Goal: Complete application form: Complete application form

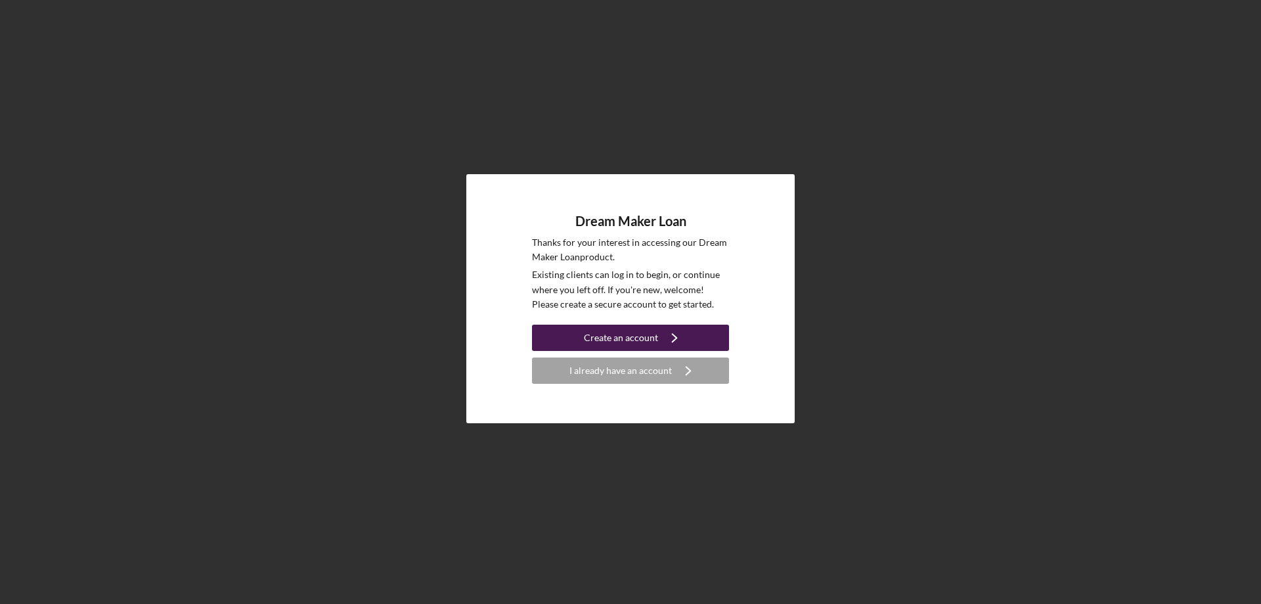
click at [625, 341] on div "Create an account" at bounding box center [621, 337] width 74 height 26
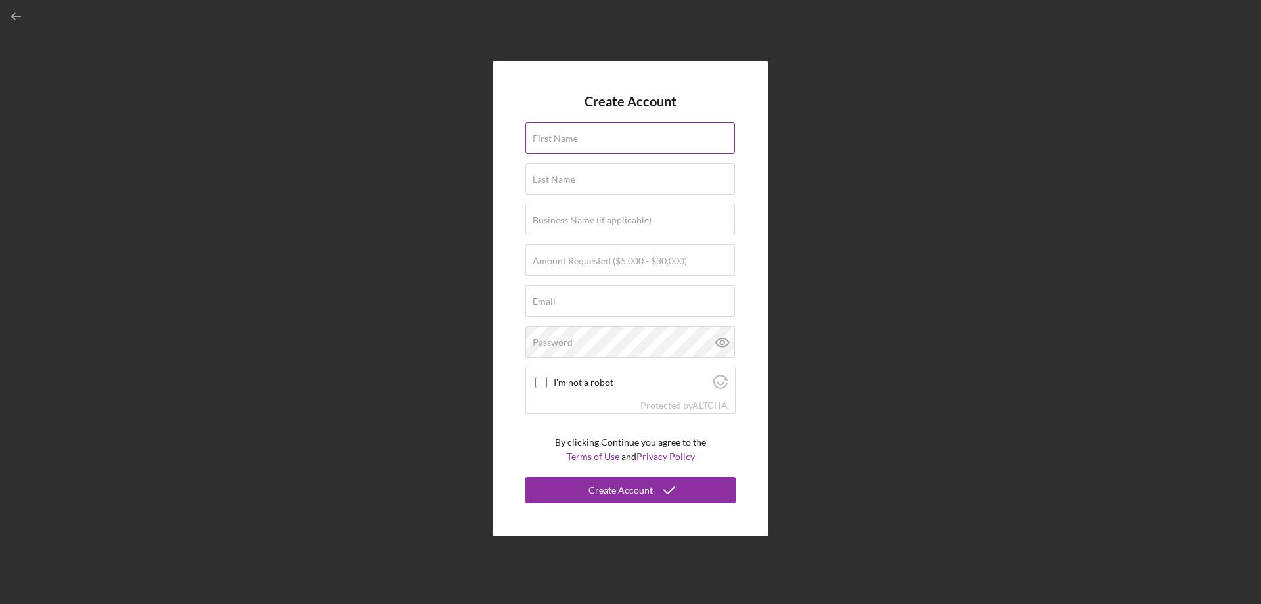
click at [588, 144] on input "First Name" at bounding box center [630, 138] width 210 height 32
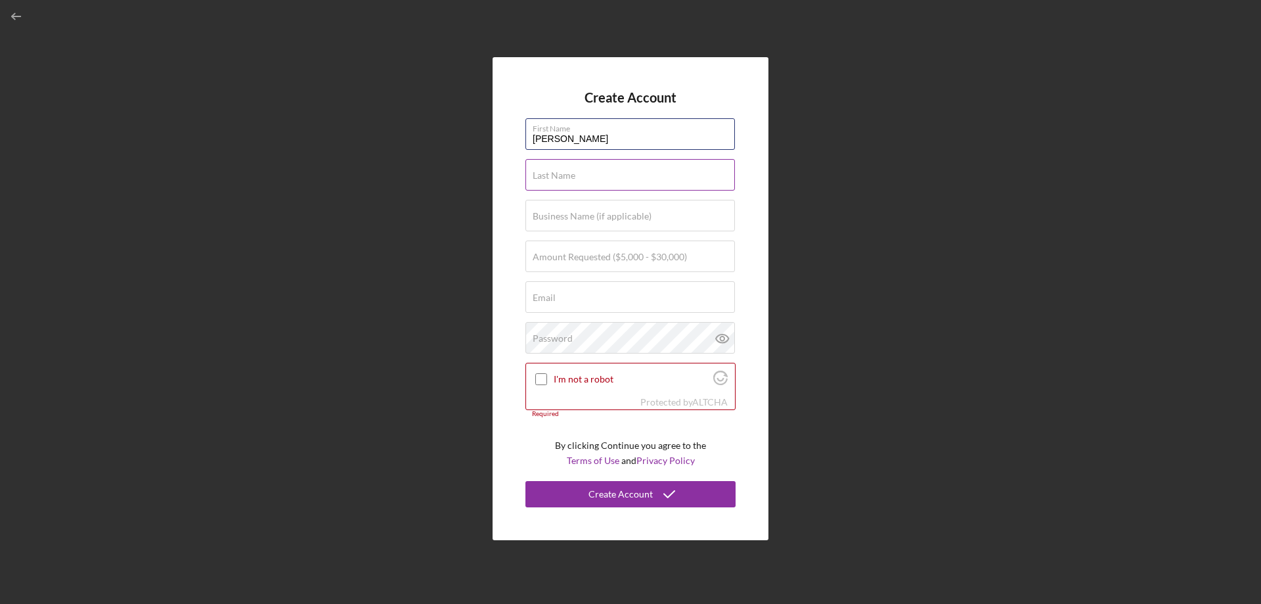
type input "[PERSON_NAME]"
click at [592, 164] on div "Last Name Required" at bounding box center [630, 175] width 210 height 33
type input "Barua"
click at [617, 225] on input "Business Name (if applicable)" at bounding box center [630, 216] width 210 height 32
drag, startPoint x: 601, startPoint y: 259, endPoint x: 613, endPoint y: 260, distance: 11.9
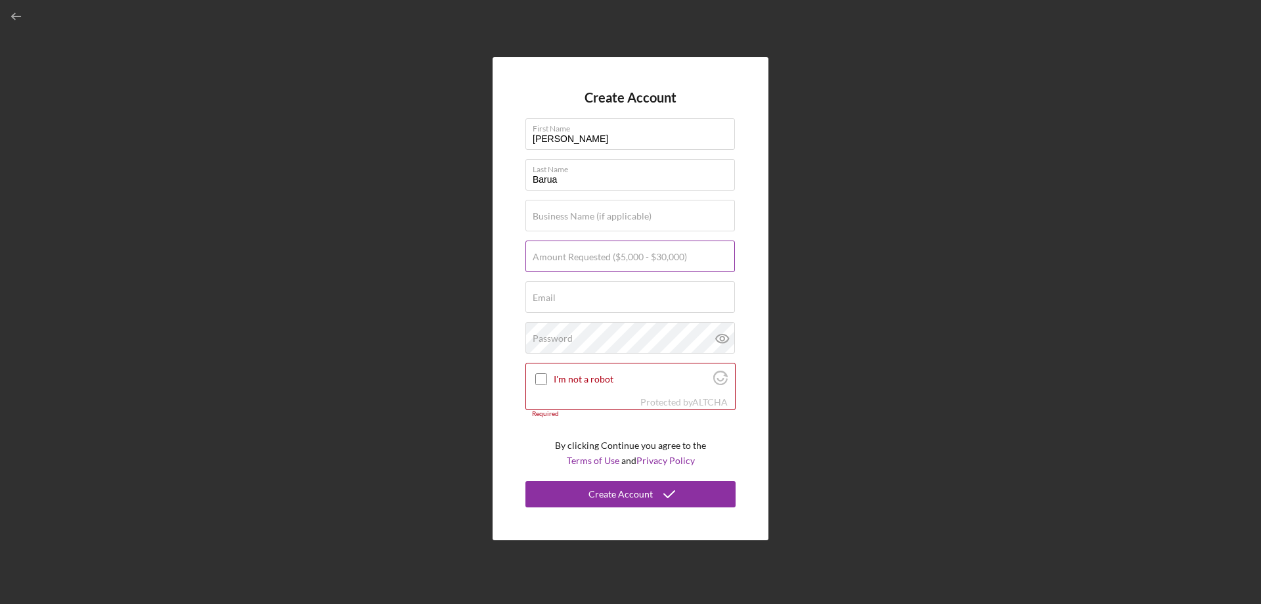
click at [601, 260] on label "Amount Requested ($5,000 - $30,000)" at bounding box center [610, 257] width 154 height 11
click at [601, 260] on input "Amount Requested ($5,000 - $30,000)" at bounding box center [630, 256] width 210 height 32
type input "$30,000"
click at [611, 228] on input "Business Name (if applicable)" at bounding box center [630, 216] width 210 height 32
type input "Pris Auto Rental"
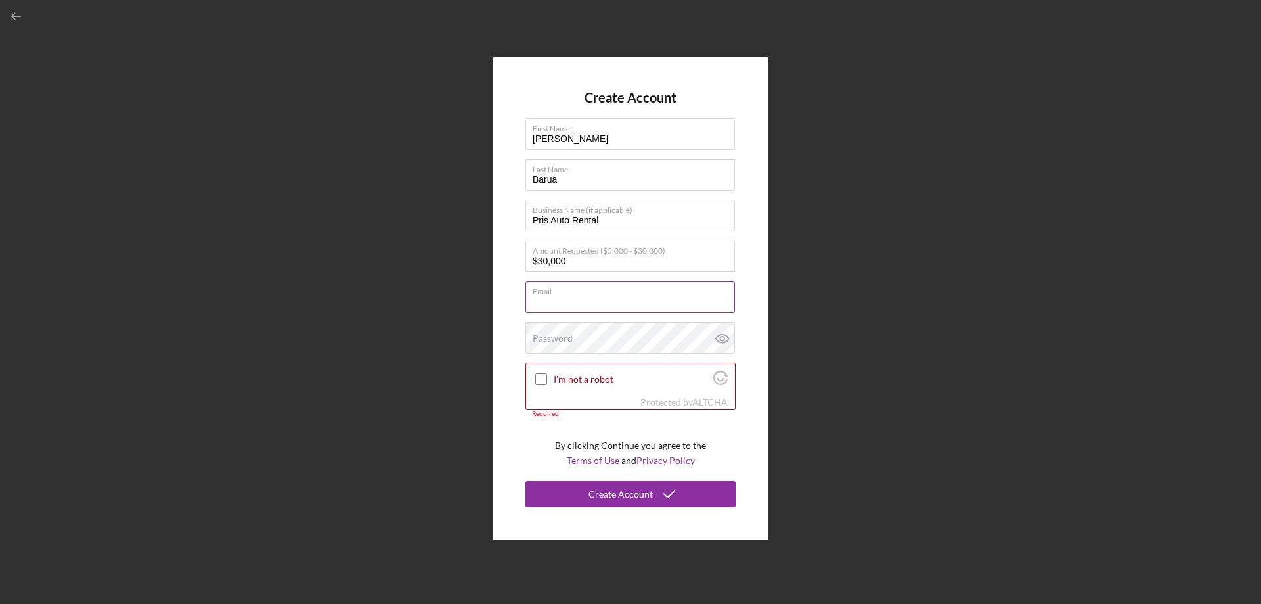
click at [619, 295] on div "Email Required" at bounding box center [630, 297] width 210 height 33
click at [581, 297] on input "Email" at bounding box center [630, 297] width 210 height 32
type input "b"
click at [594, 299] on input "prit" at bounding box center [630, 297] width 210 height 32
type input "[EMAIL_ADDRESS][DOMAIN_NAME]"
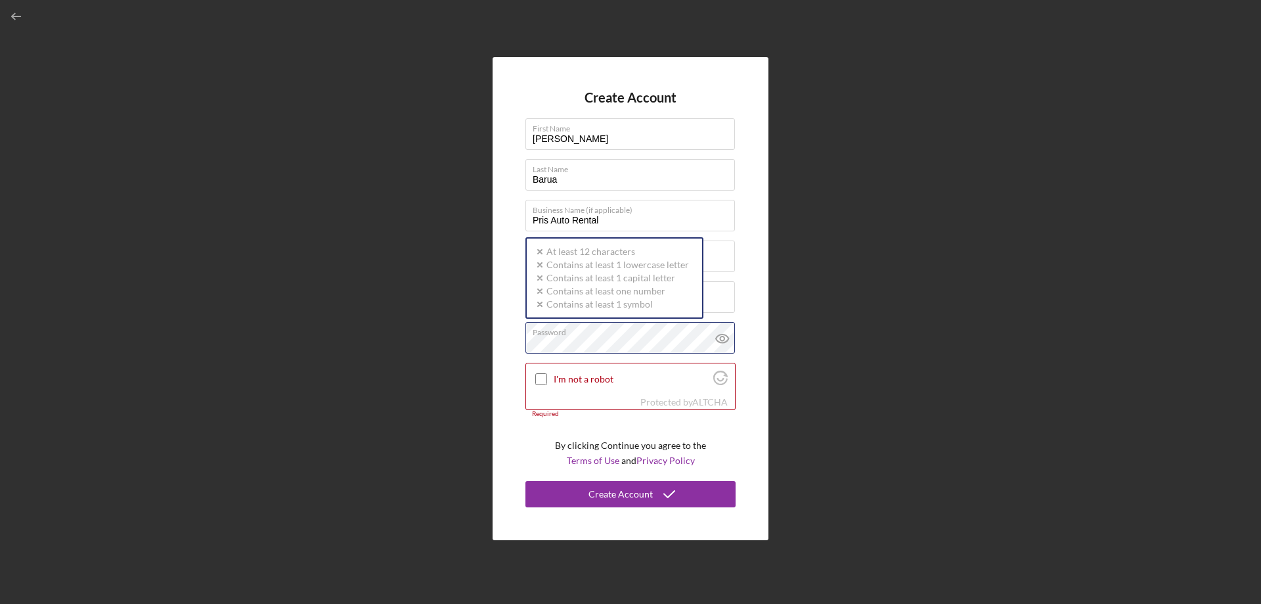
click at [594, 337] on div "Password Icon/icon-validation-no At least 12 characters Icon/icon-validation-no…" at bounding box center [630, 338] width 210 height 33
click at [539, 378] on input "I'm not a robot" at bounding box center [541, 379] width 12 height 12
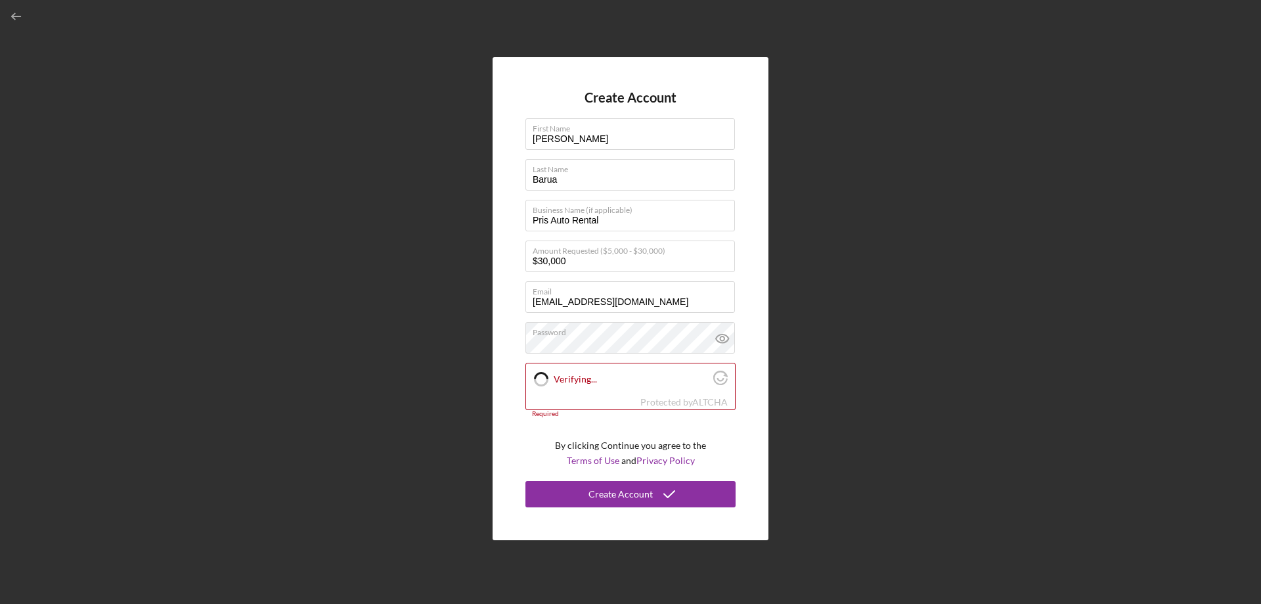
checkbox input "true"
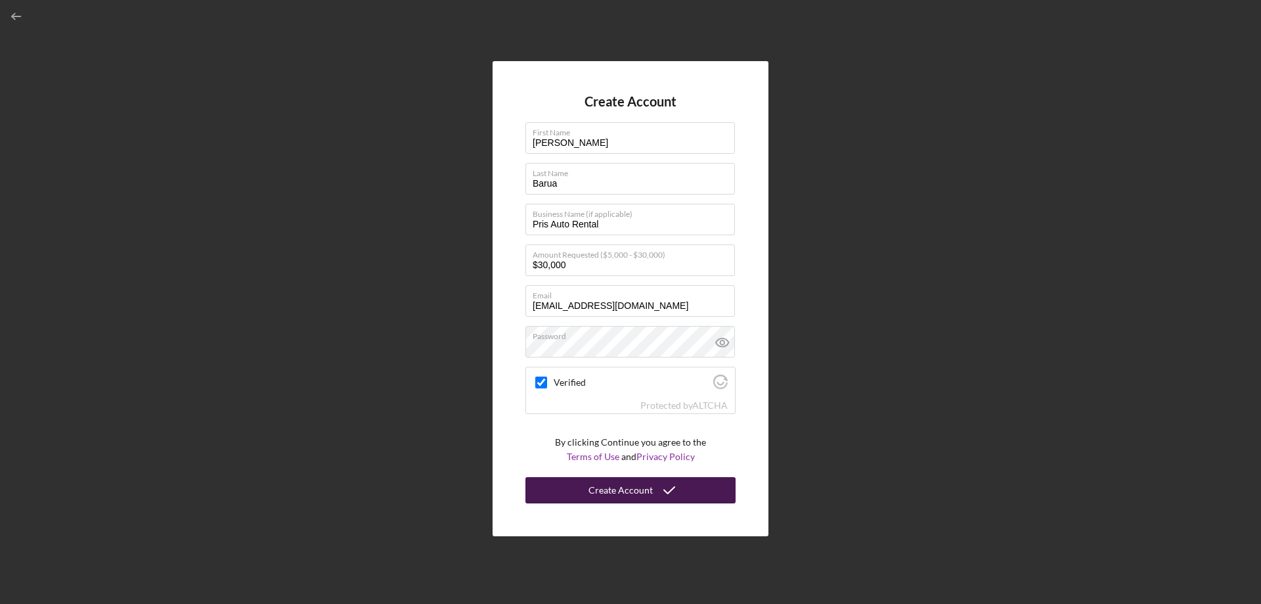
click at [581, 485] on button "Create Account" at bounding box center [630, 490] width 210 height 26
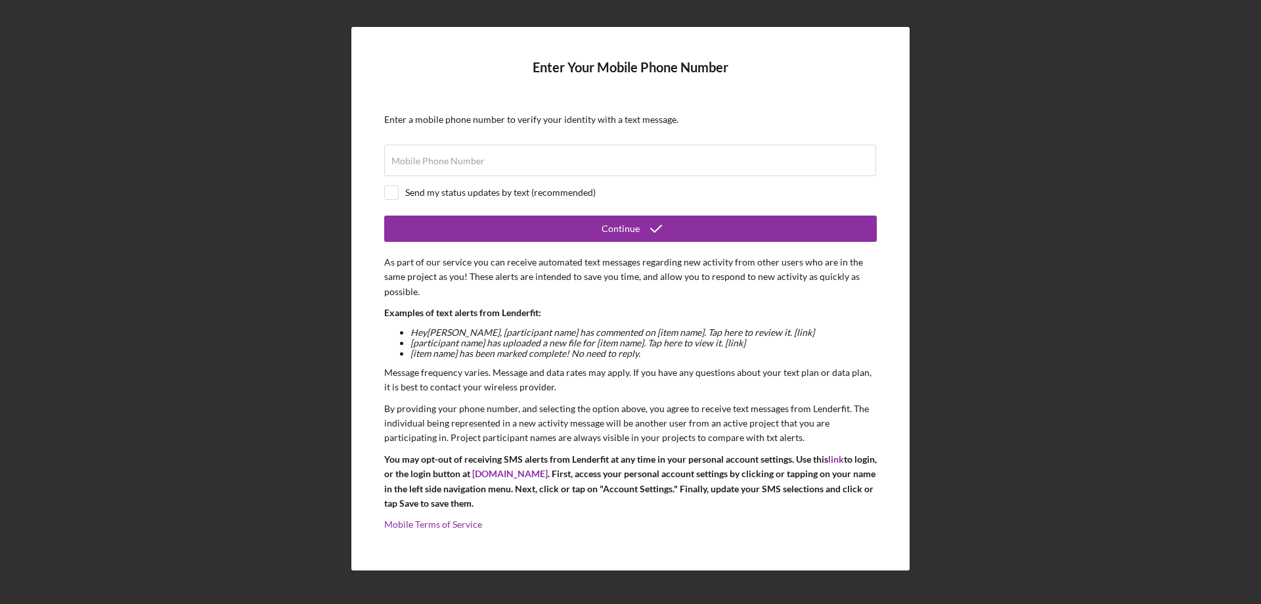
scroll to position [1, 0]
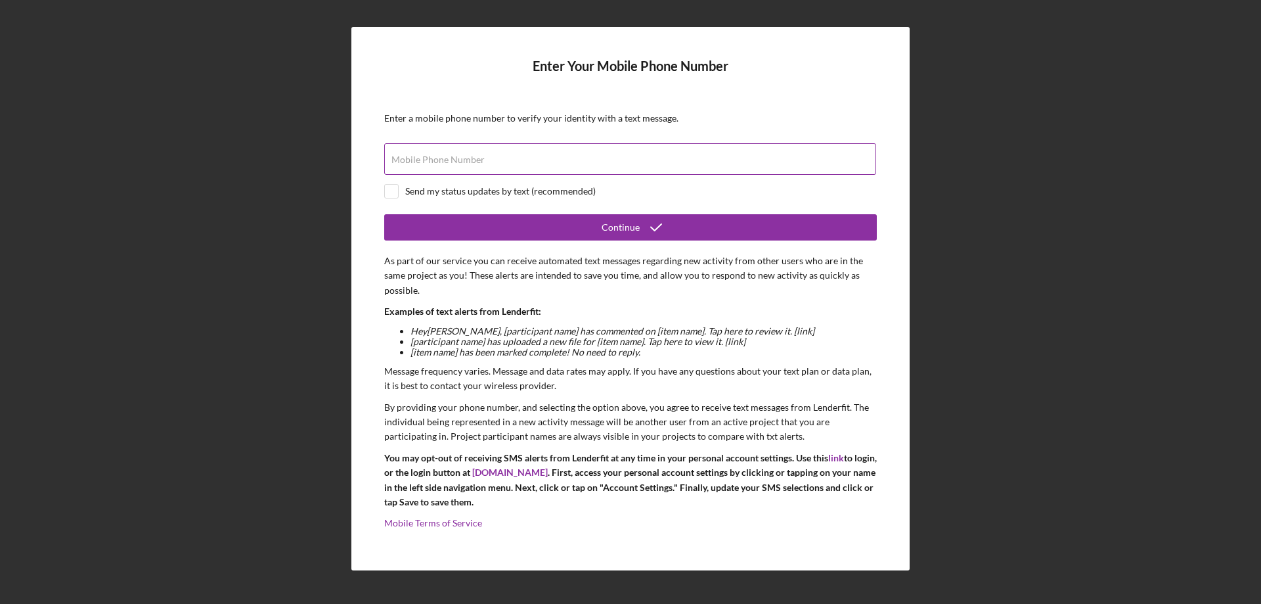
click at [666, 156] on div "Mobile Phone Number" at bounding box center [630, 159] width 493 height 33
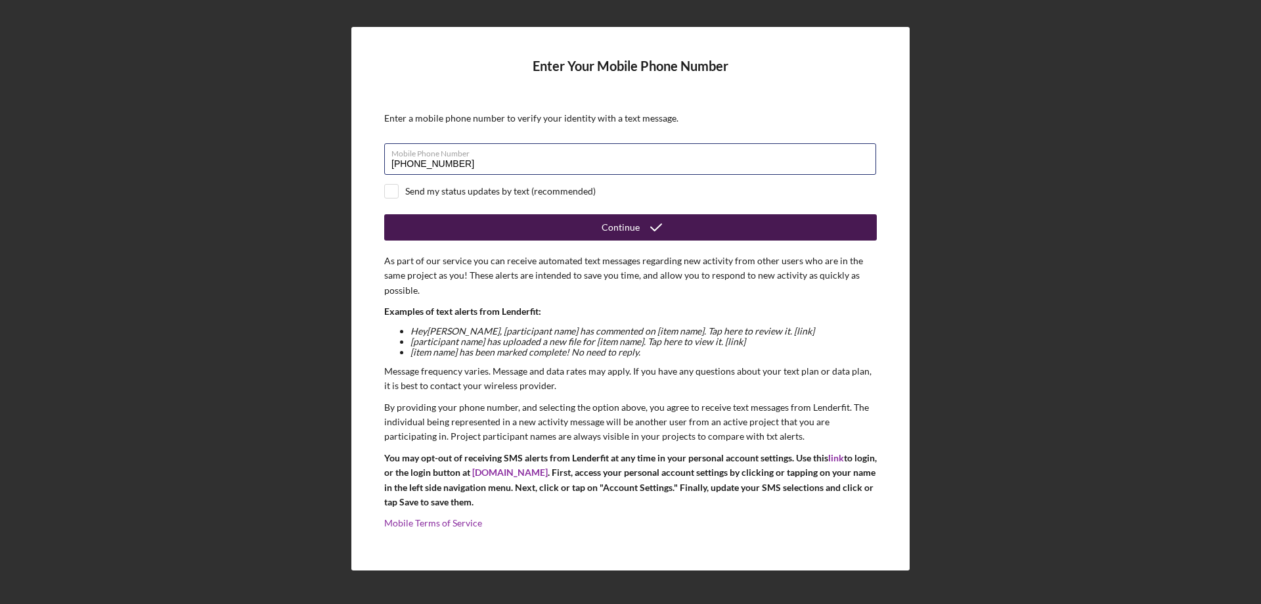
type input "[PHONE_NUMBER]"
click at [636, 226] on div "Continue" at bounding box center [621, 227] width 38 height 26
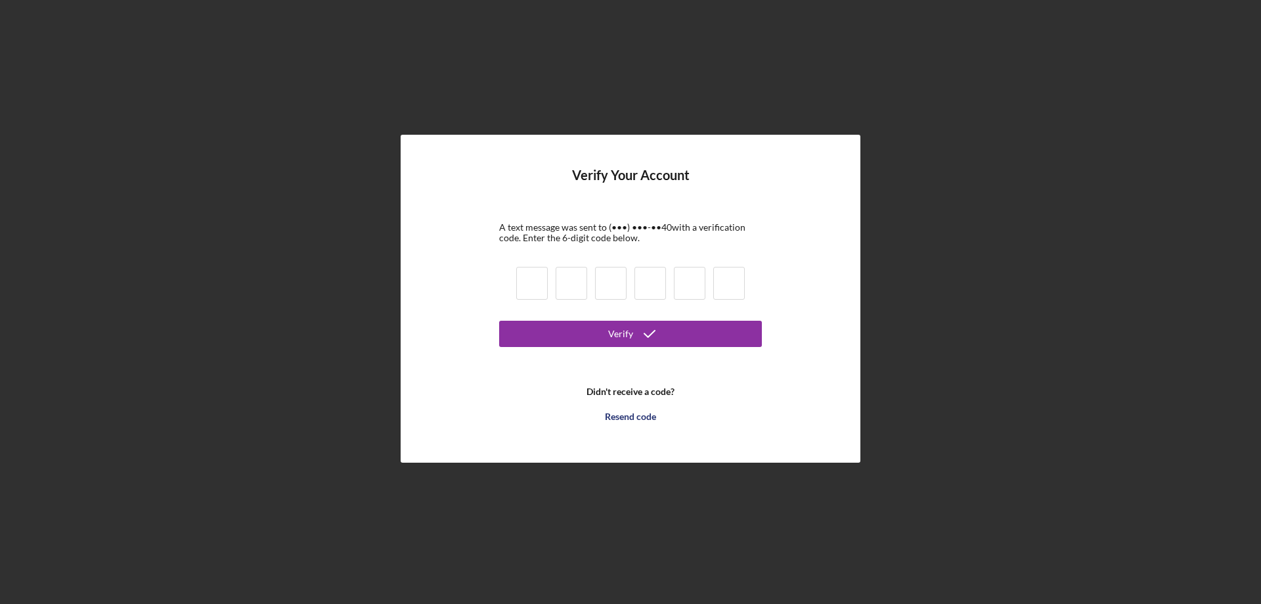
click at [531, 293] on input at bounding box center [532, 283] width 32 height 33
type input "8"
type input "2"
type input "6"
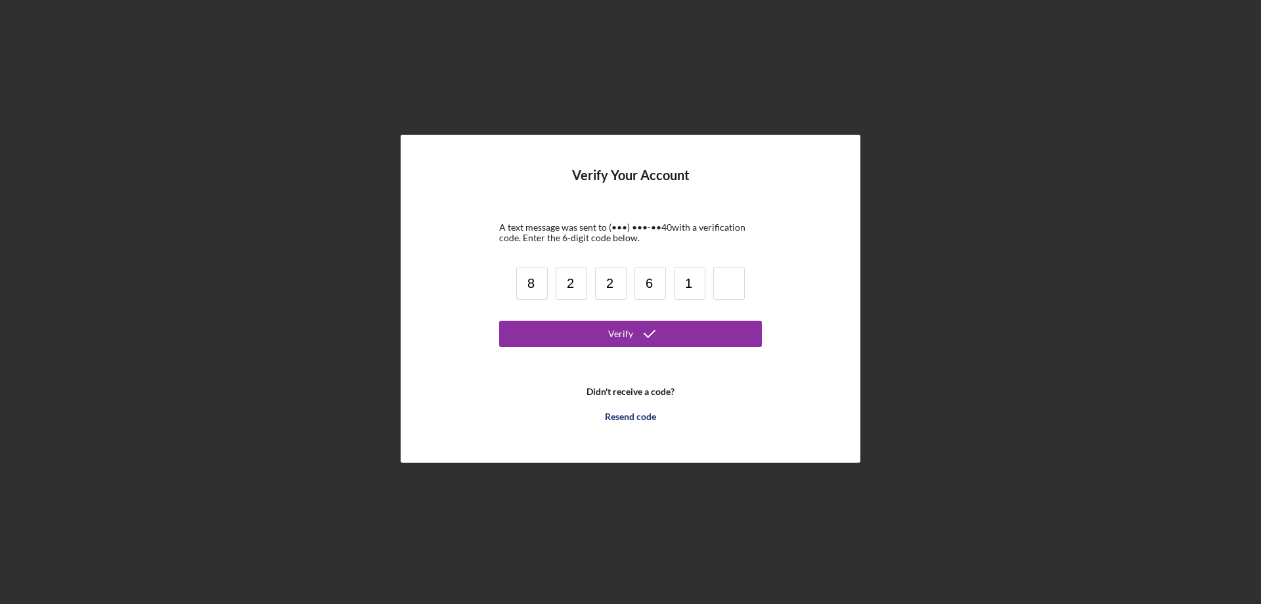
type input "1"
type input "5"
click at [692, 332] on button "Verify" at bounding box center [630, 333] width 263 height 26
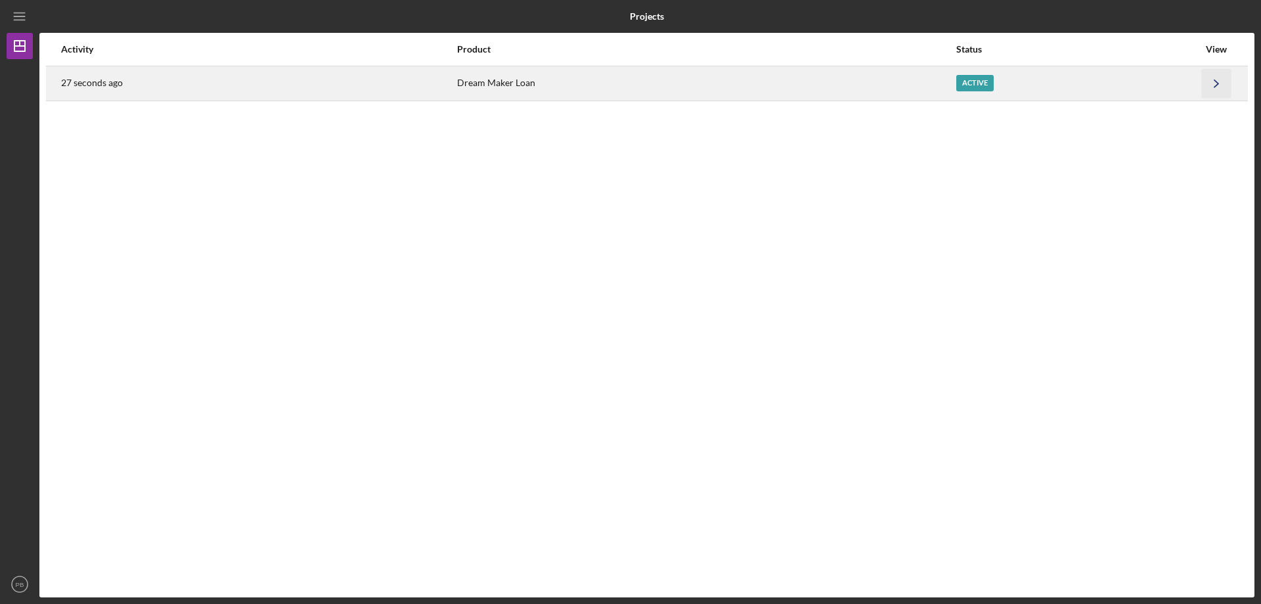
click at [1222, 81] on icon "Icon/Navigate" at bounding box center [1217, 83] width 30 height 30
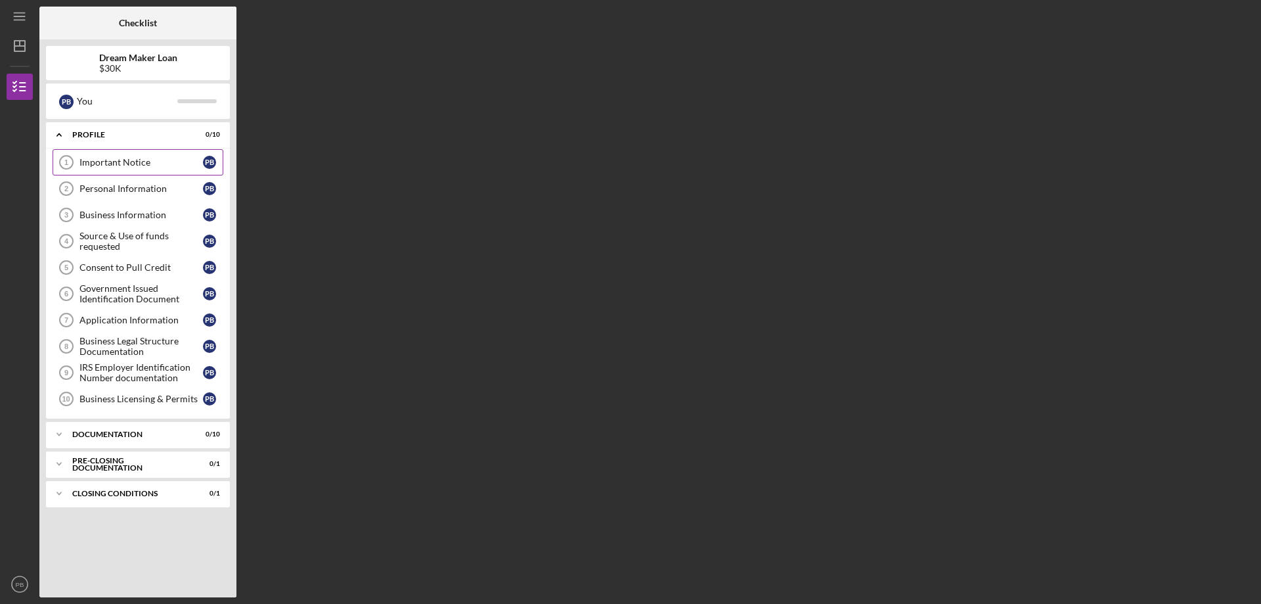
click at [106, 165] on div "Important Notice" at bounding box center [140, 162] width 123 height 11
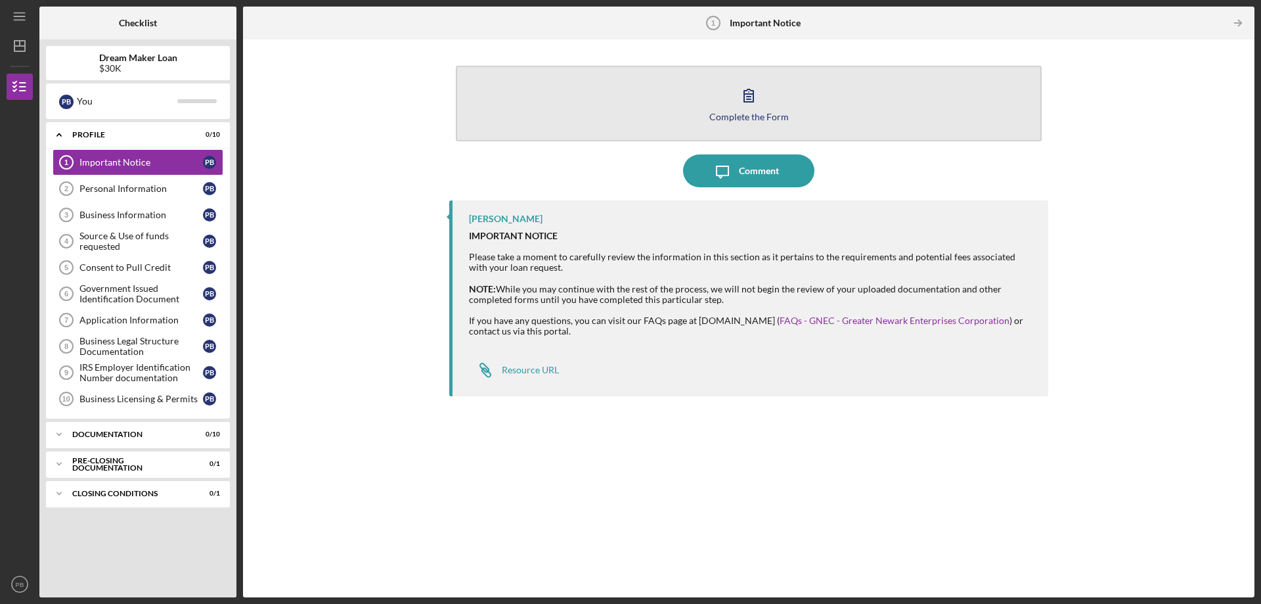
click at [760, 112] on div "Complete the Form" at bounding box center [748, 117] width 79 height 10
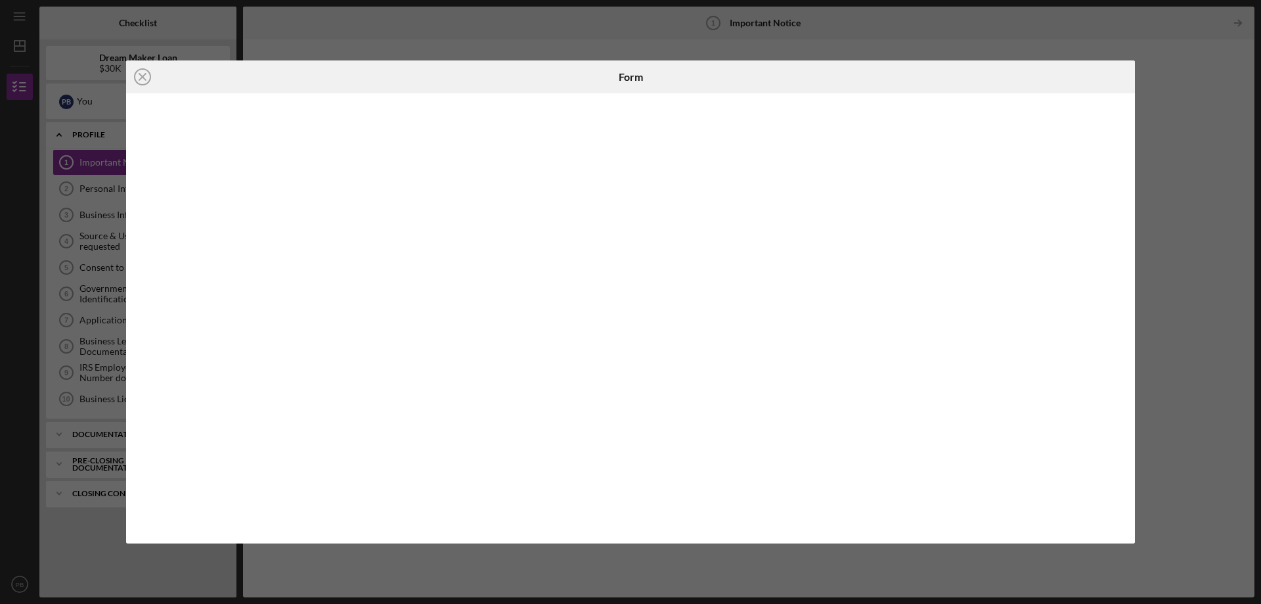
click at [1145, 59] on div "Icon/Close Form" at bounding box center [630, 302] width 1261 height 604
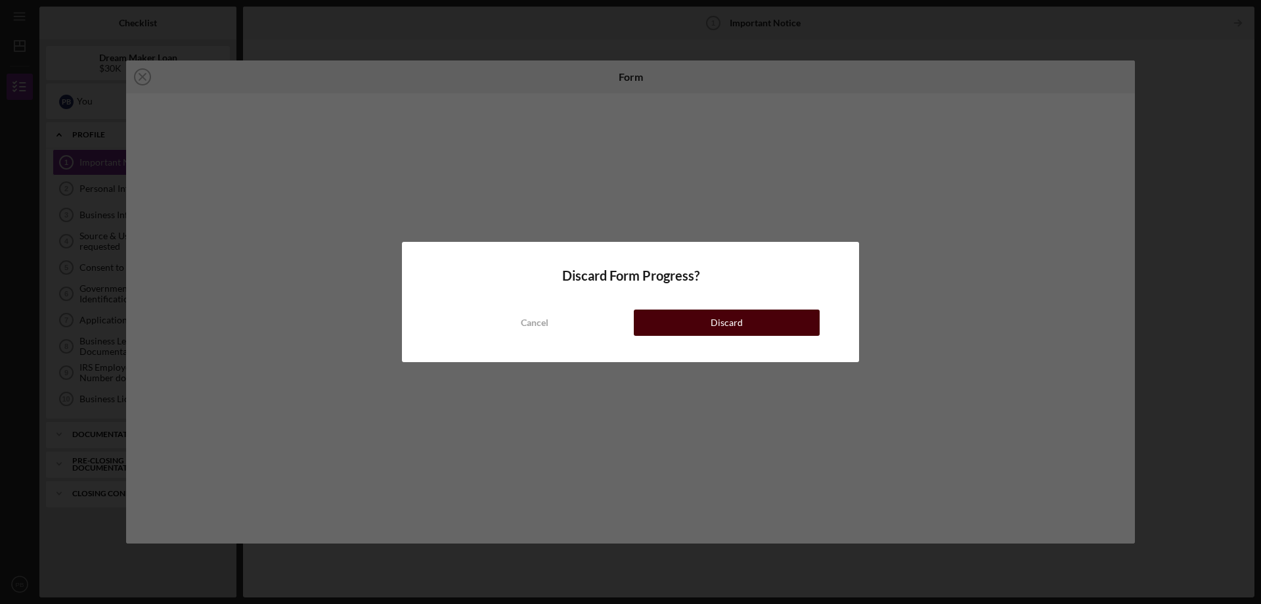
click at [651, 314] on button "Discard" at bounding box center [727, 322] width 186 height 26
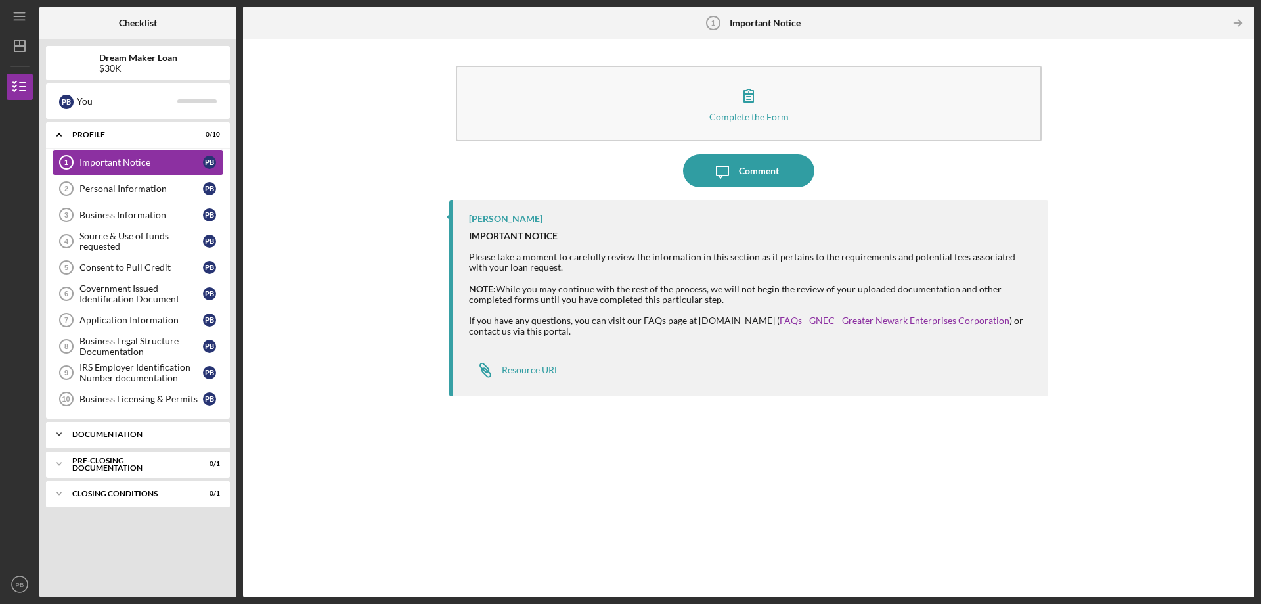
click at [127, 436] on div "Documentation" at bounding box center [142, 434] width 141 height 8
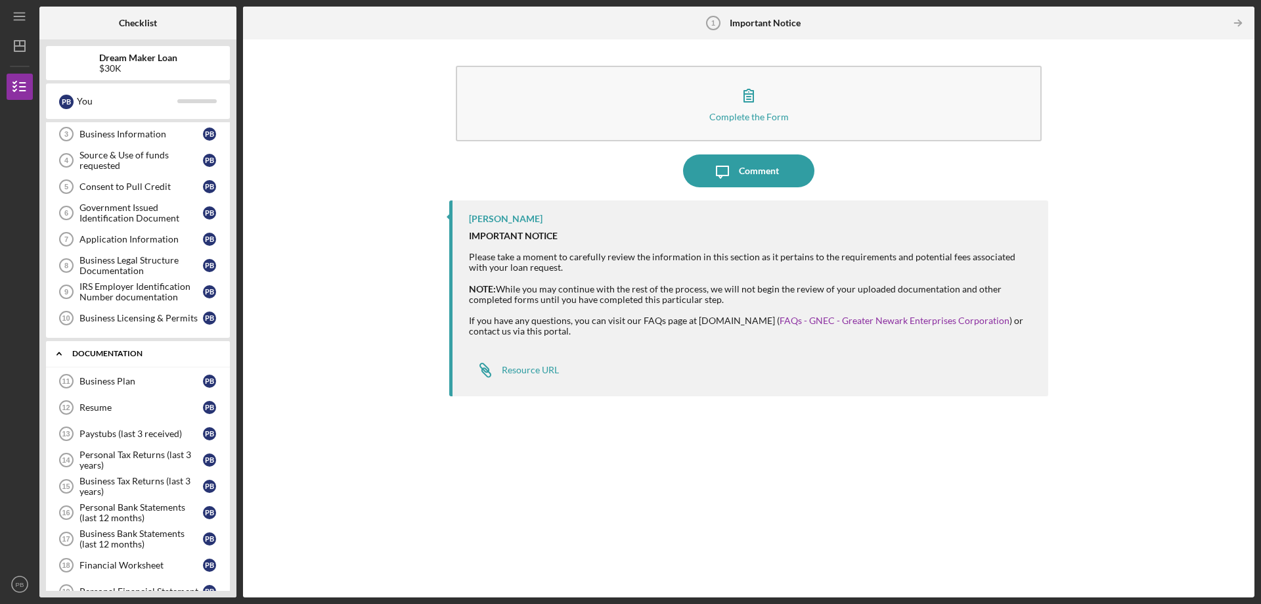
scroll to position [193, 0]
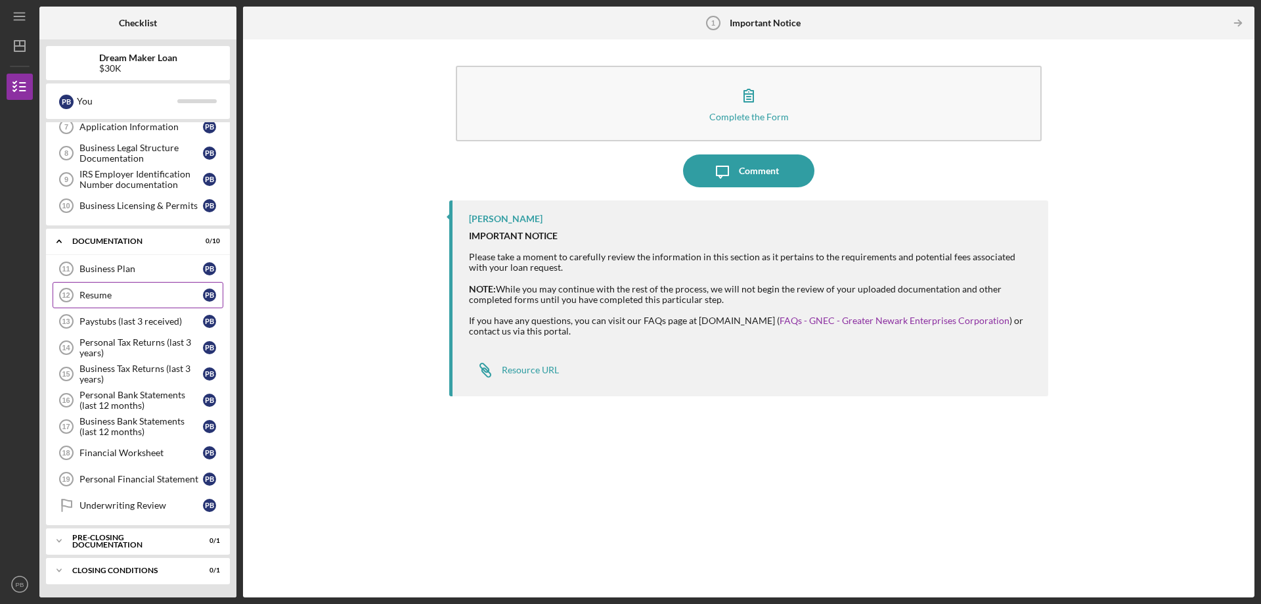
click at [89, 296] on div "Resume" at bounding box center [140, 295] width 123 height 11
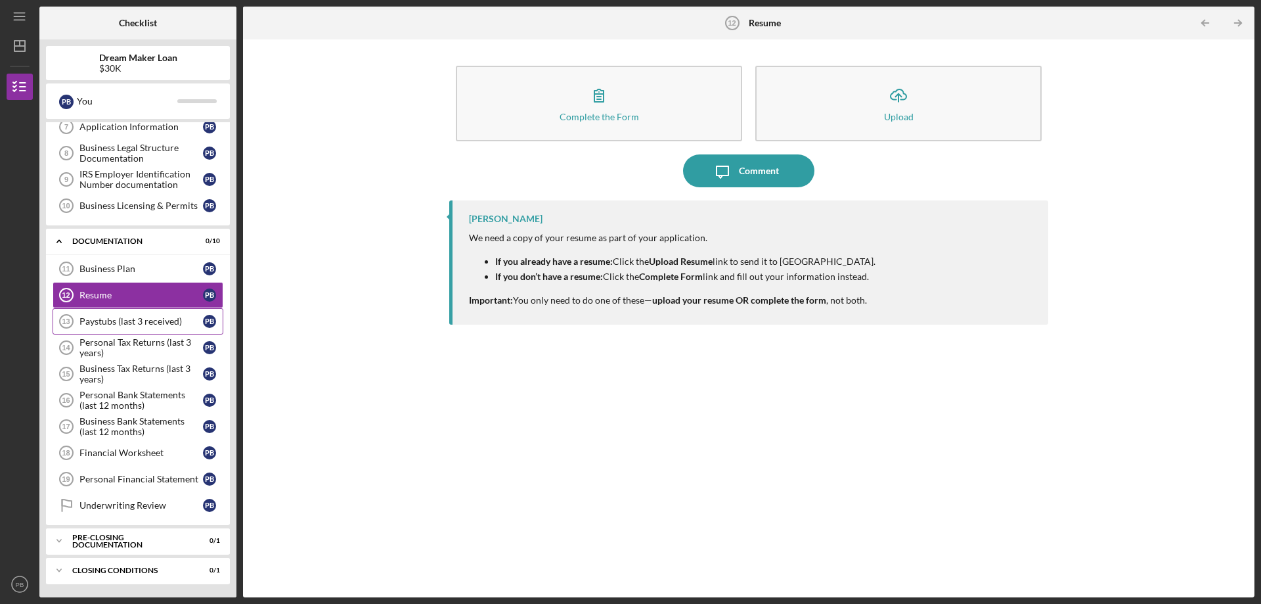
click at [99, 323] on div "Paystubs (last 3 received)" at bounding box center [140, 321] width 123 height 11
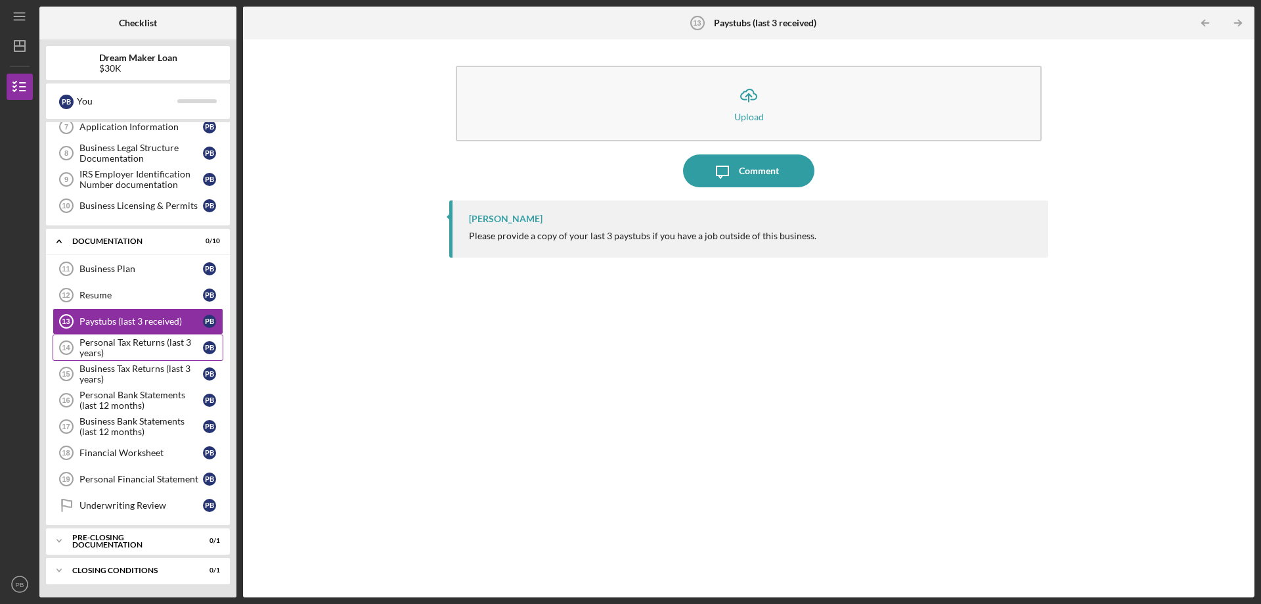
click at [102, 351] on div "Personal Tax Returns (last 3 years)" at bounding box center [140, 347] width 123 height 21
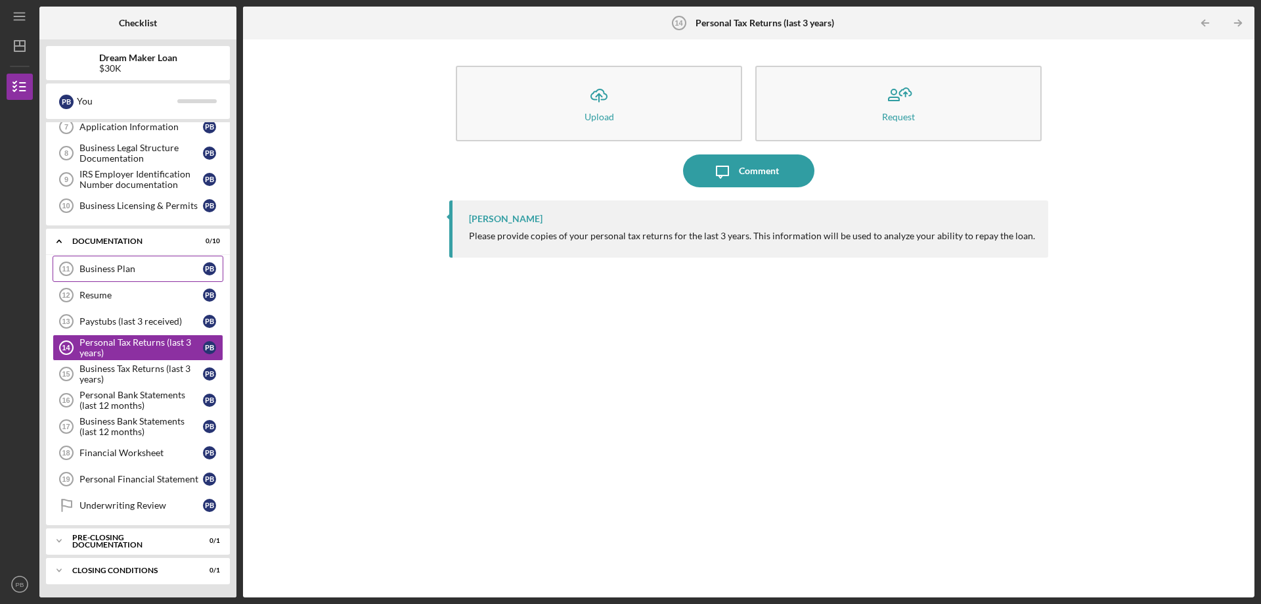
click at [109, 275] on link "Business Plan 11 Business Plan P B" at bounding box center [138, 268] width 171 height 26
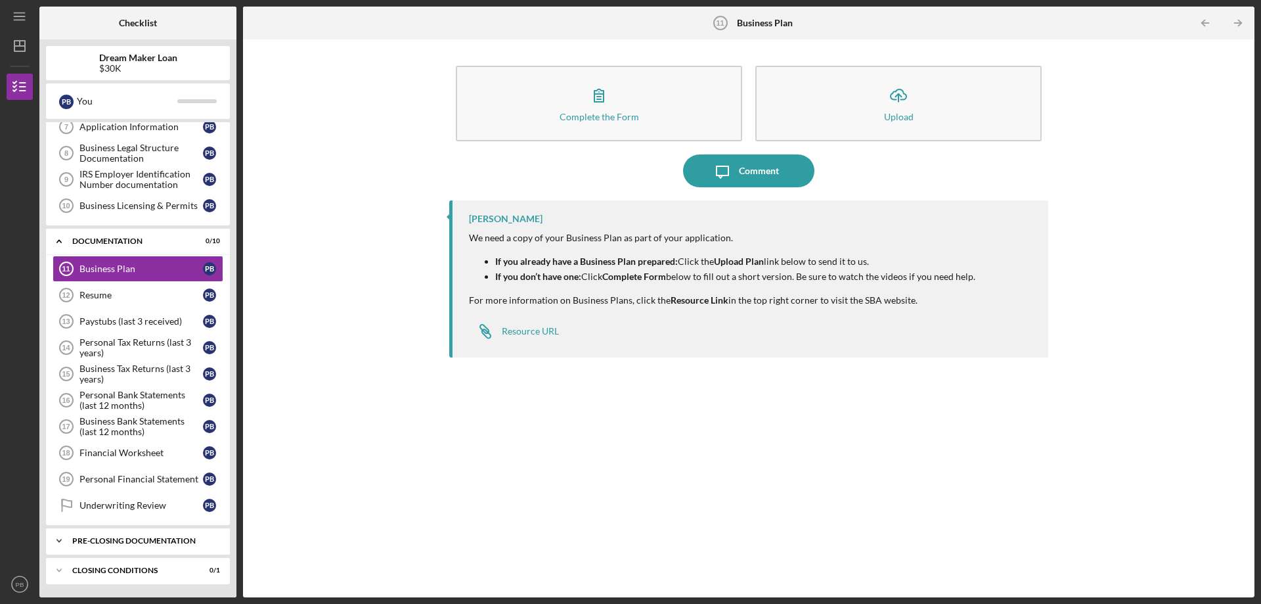
click at [149, 541] on div "Pre-Closing Documentation" at bounding box center [142, 541] width 141 height 8
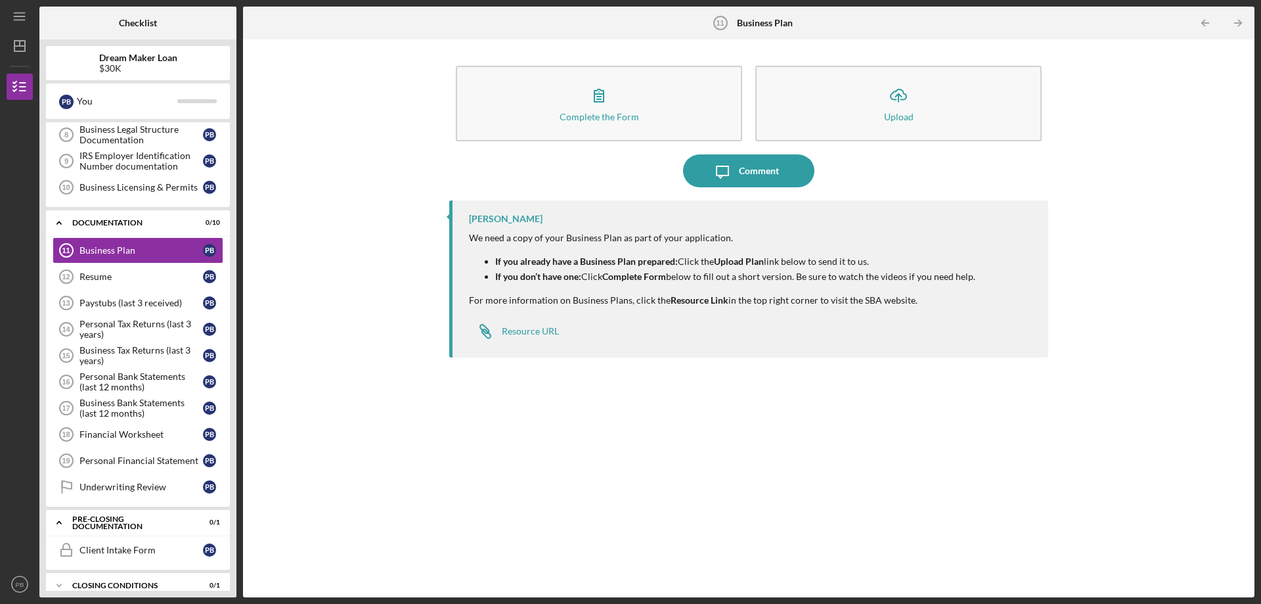
scroll to position [227, 0]
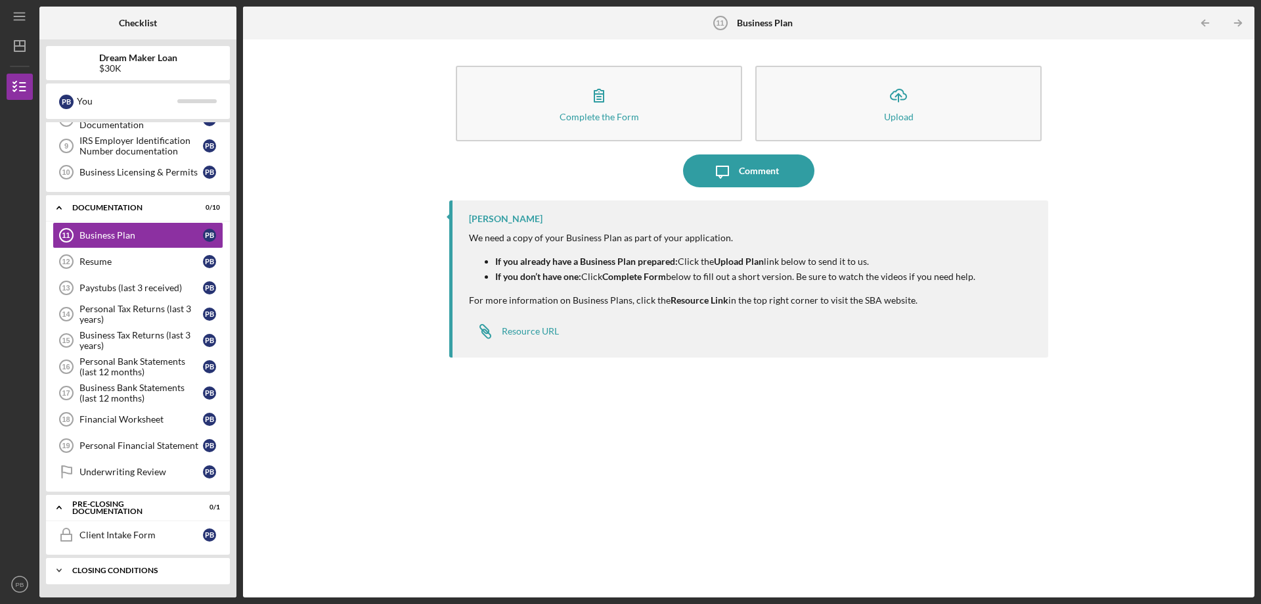
click at [162, 568] on div "Closing Conditions" at bounding box center [142, 570] width 141 height 8
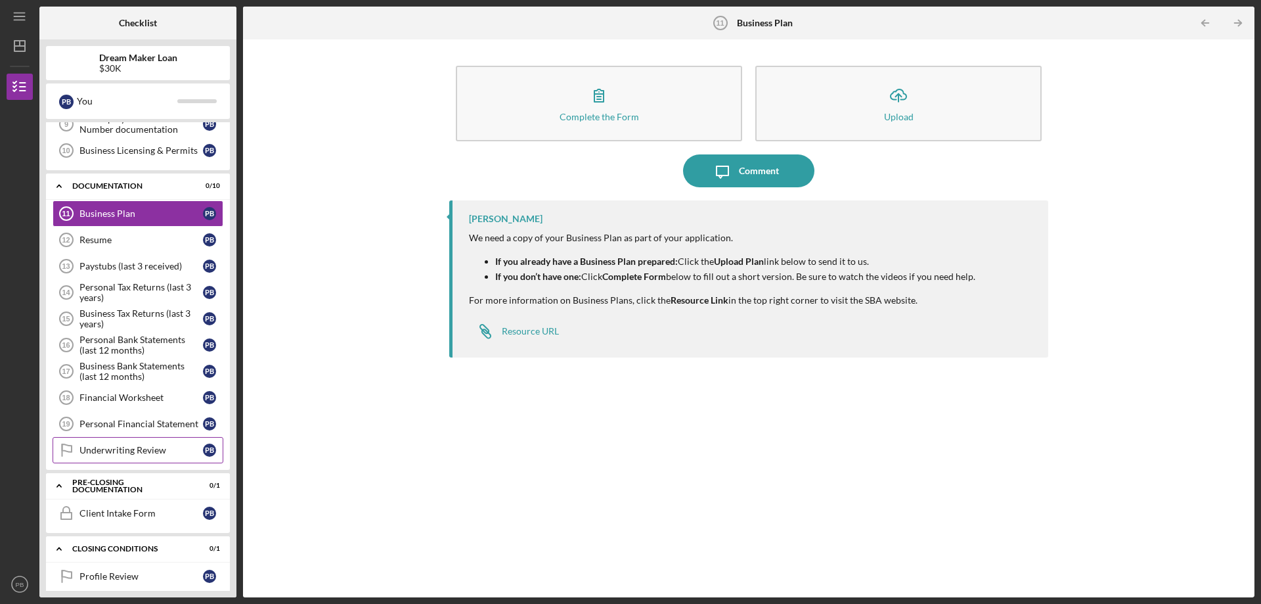
scroll to position [260, 0]
